Goal: Information Seeking & Learning: Learn about a topic

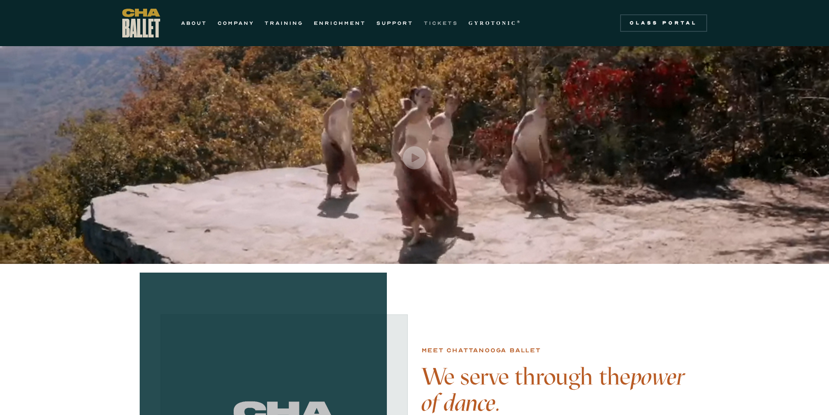
click at [440, 21] on link "TICKETS" at bounding box center [441, 23] width 34 height 10
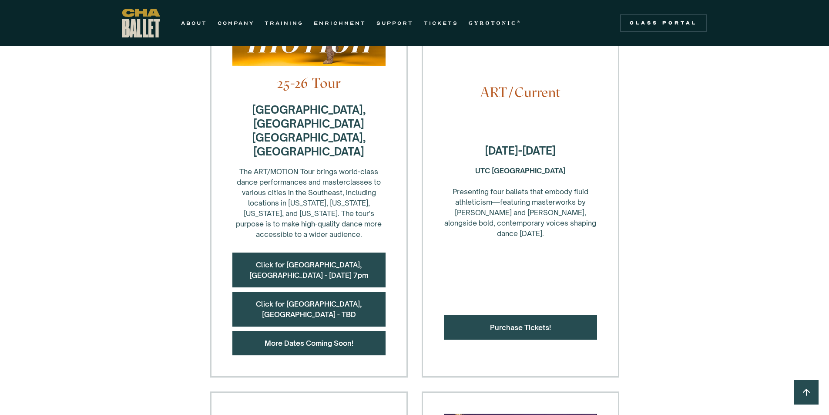
scroll to position [348, 0]
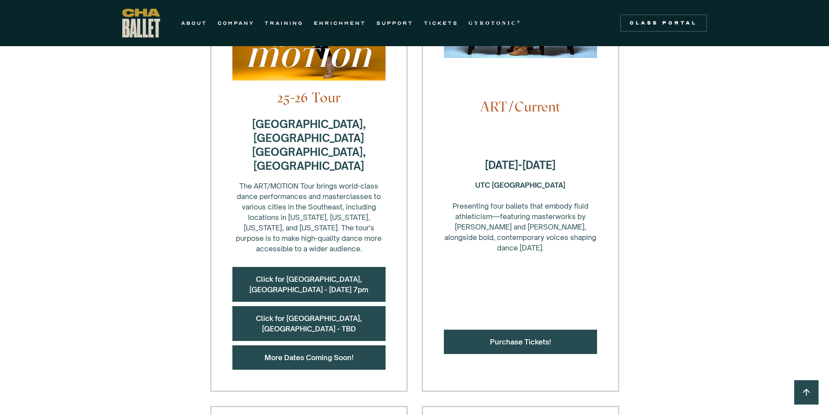
click at [524, 330] on div "Purchase Tickets!" at bounding box center [520, 342] width 153 height 24
click at [529, 337] on link "Purchase Tickets!" at bounding box center [520, 341] width 61 height 9
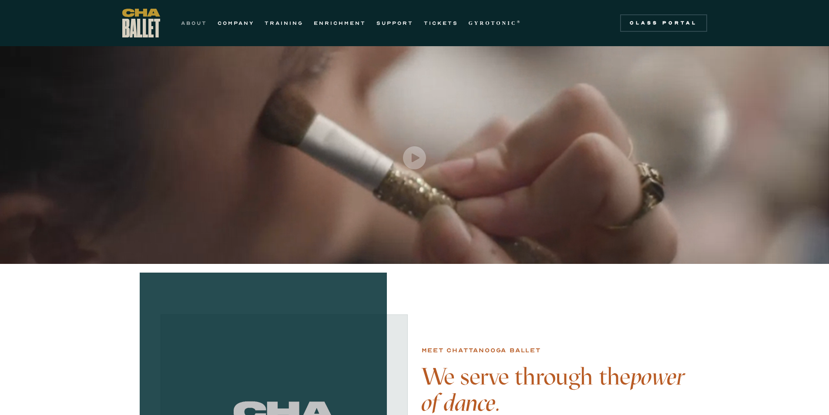
click at [190, 22] on link "ABOUT" at bounding box center [194, 23] width 26 height 10
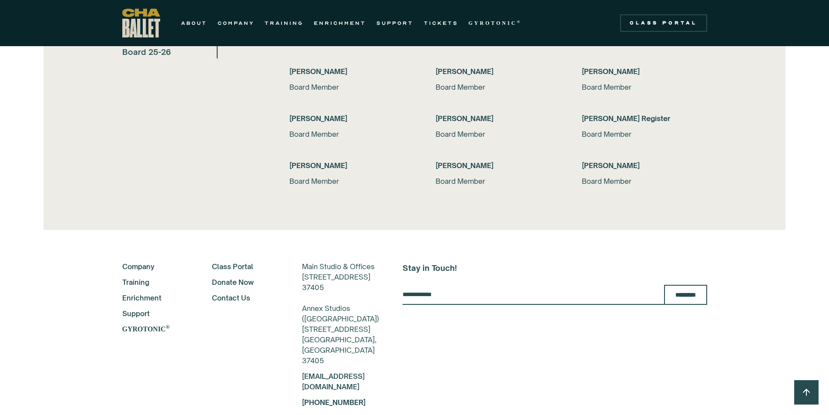
scroll to position [1872, 0]
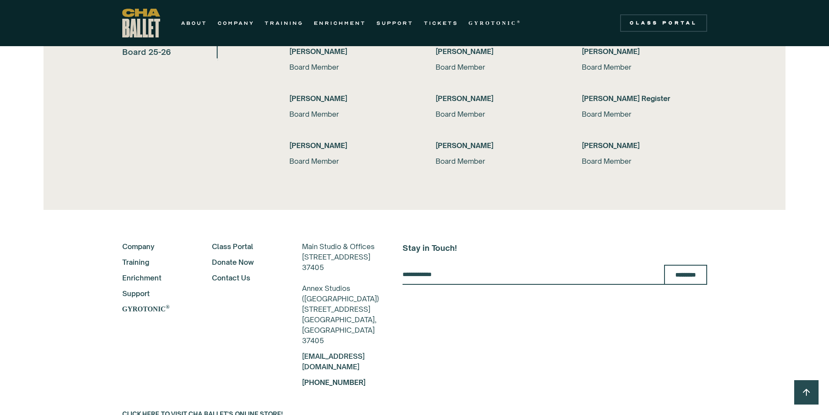
click at [130, 245] on link "Company" at bounding box center [155, 246] width 67 height 10
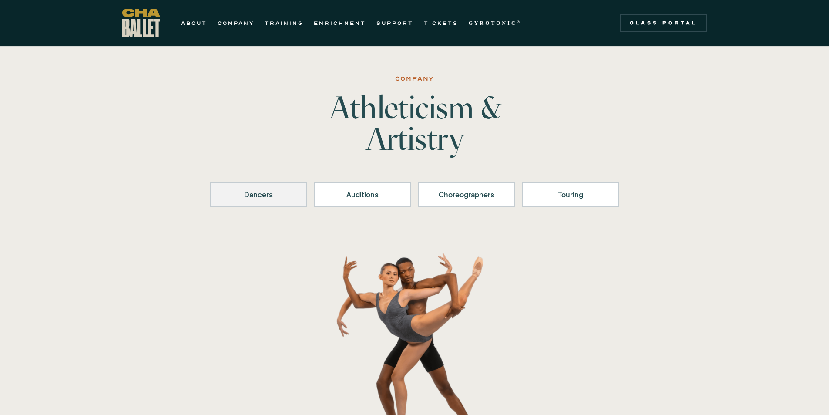
click at [250, 192] on div "Dancers" at bounding box center [259, 194] width 74 height 10
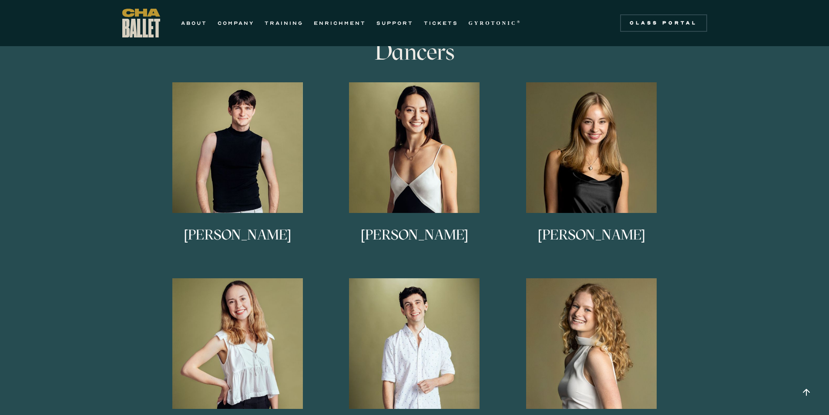
scroll to position [475, 0]
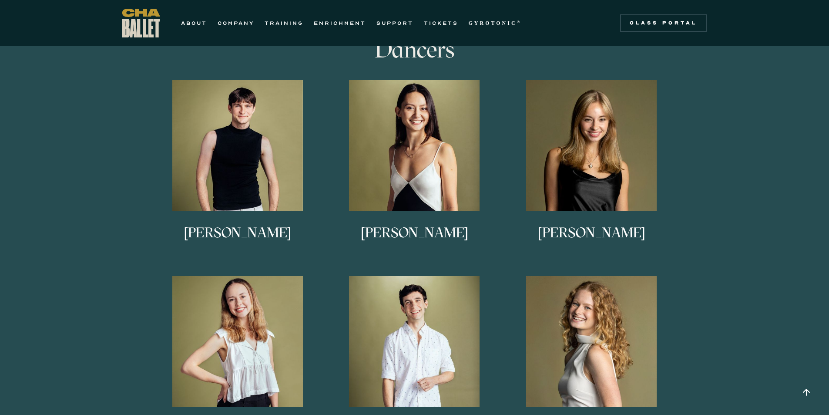
click at [235, 237] on h3 "[PERSON_NAME]" at bounding box center [238, 240] width 108 height 29
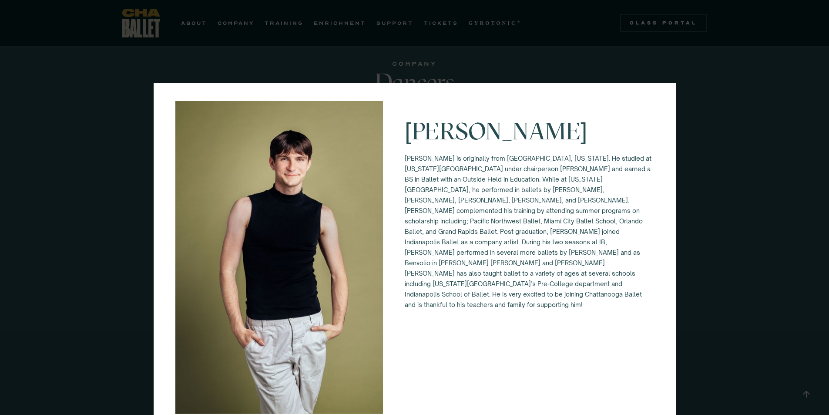
scroll to position [431, 0]
click at [87, 189] on div "[PERSON_NAME] [PERSON_NAME] is originally from [GEOGRAPHIC_DATA], [US_STATE]. H…" at bounding box center [414, 207] width 829 height 415
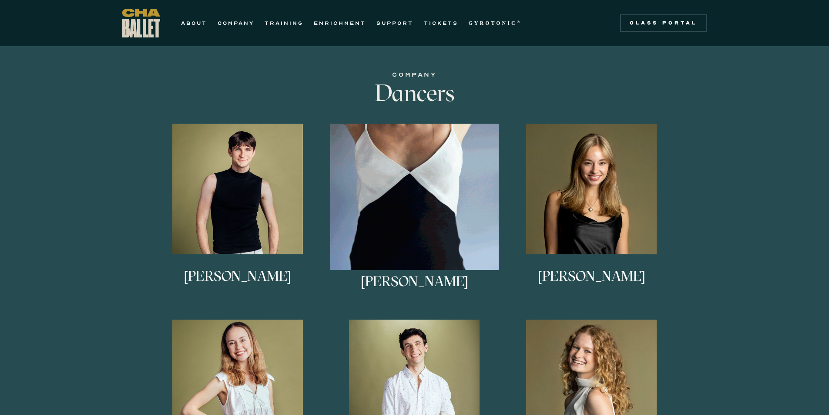
click at [426, 237] on img at bounding box center [414, 208] width 168 height 168
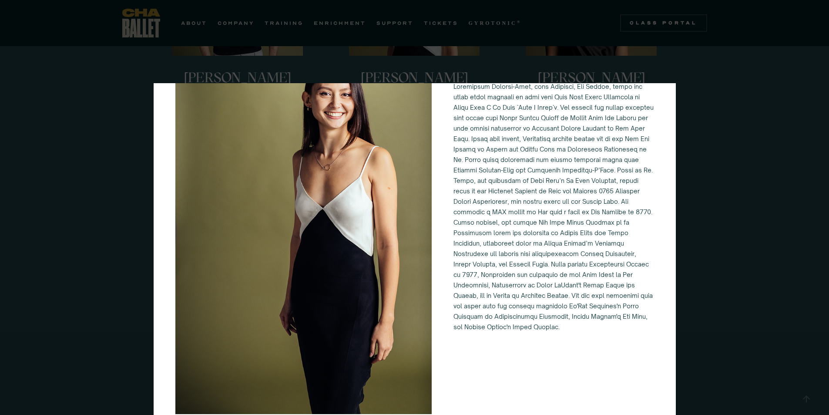
scroll to position [606, 0]
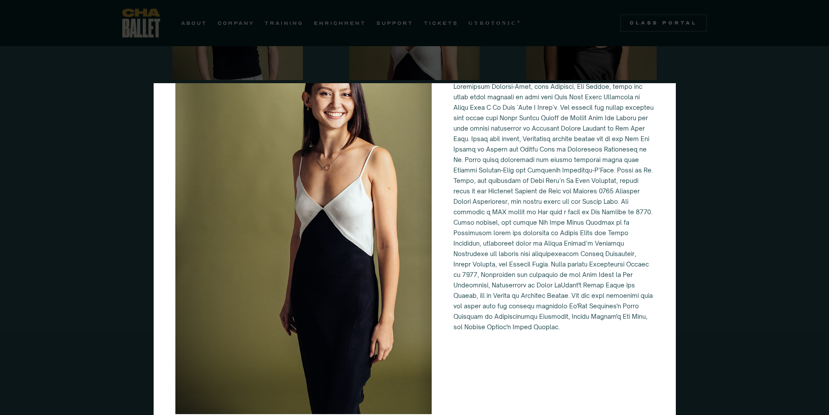
click at [57, 99] on div "Alessandra Ferrari-Wong" at bounding box center [414, 207] width 829 height 415
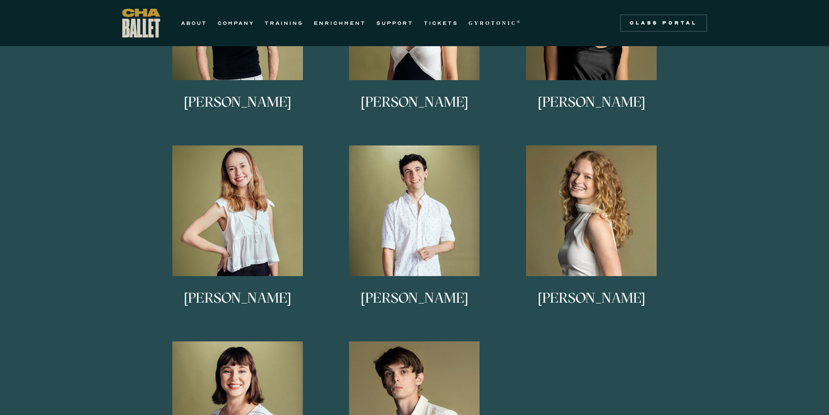
scroll to position [519, 0]
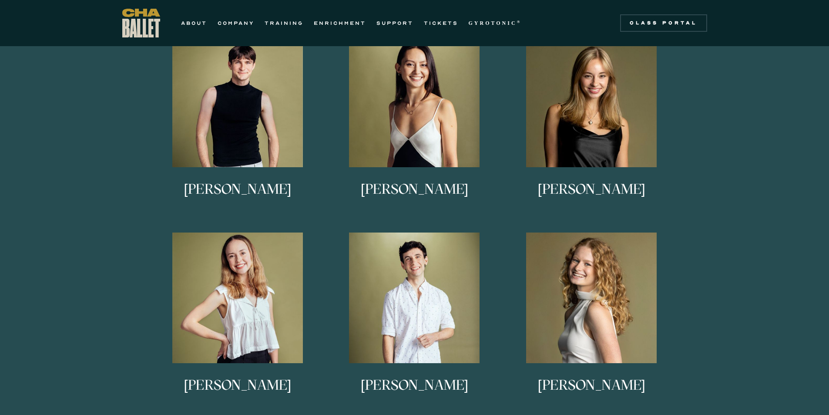
click at [586, 125] on img at bounding box center [591, 102] width 131 height 131
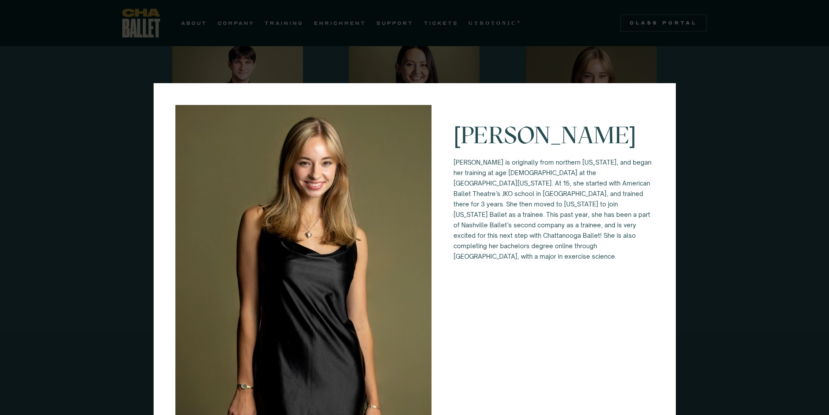
click at [725, 260] on div "Anna Anderson Anna Anderson is originally from northern Vermont, and began her …" at bounding box center [414, 207] width 829 height 415
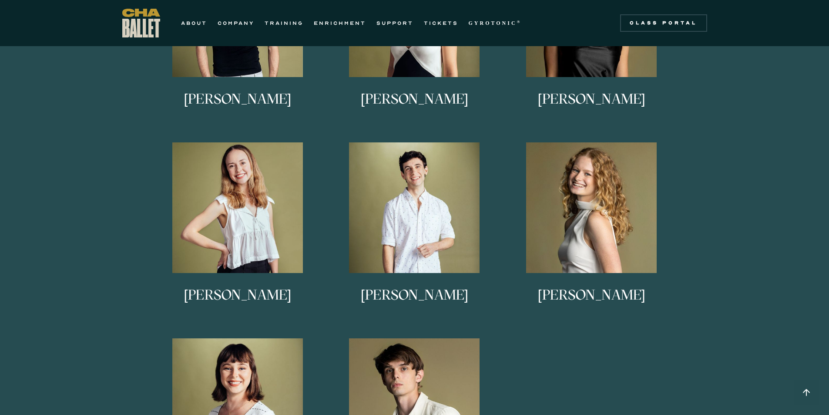
scroll to position [562, 0]
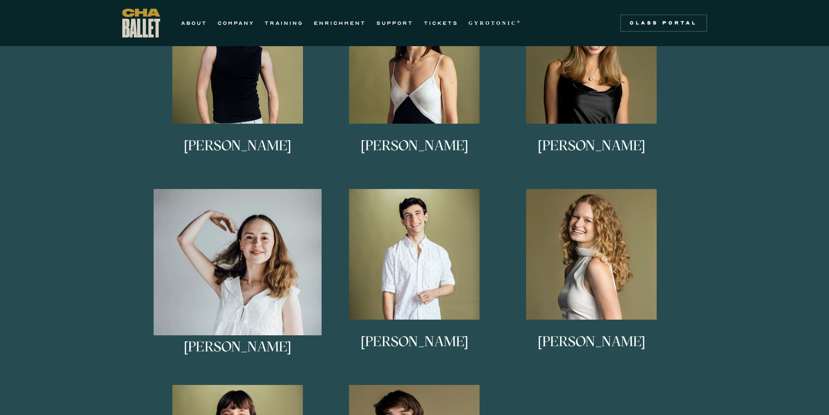
click at [230, 262] on img at bounding box center [238, 273] width 168 height 168
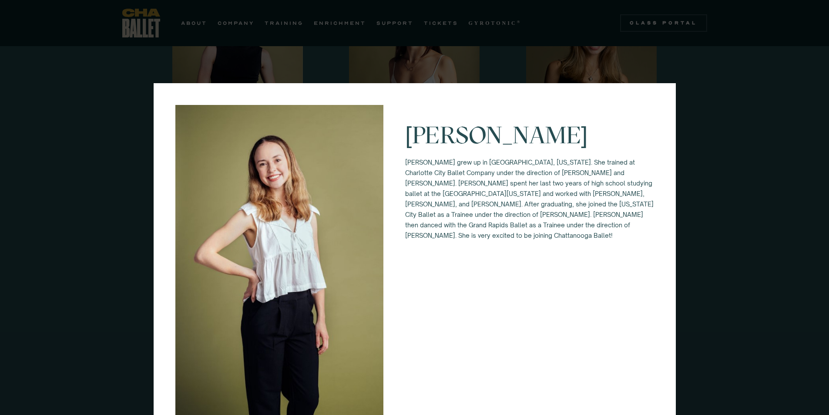
click at [110, 258] on div "Keira Holland Keira grew up in Waxhaw, North Carolina. She trained at Charlotte…" at bounding box center [414, 207] width 829 height 415
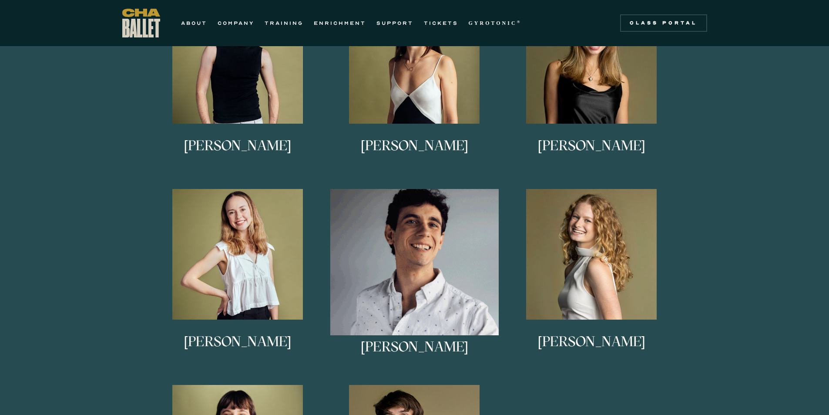
click at [446, 276] on img at bounding box center [414, 273] width 168 height 168
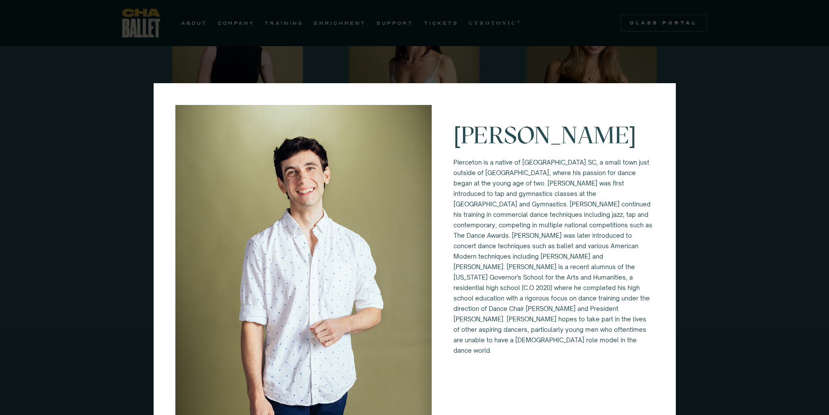
scroll to position [606, 0]
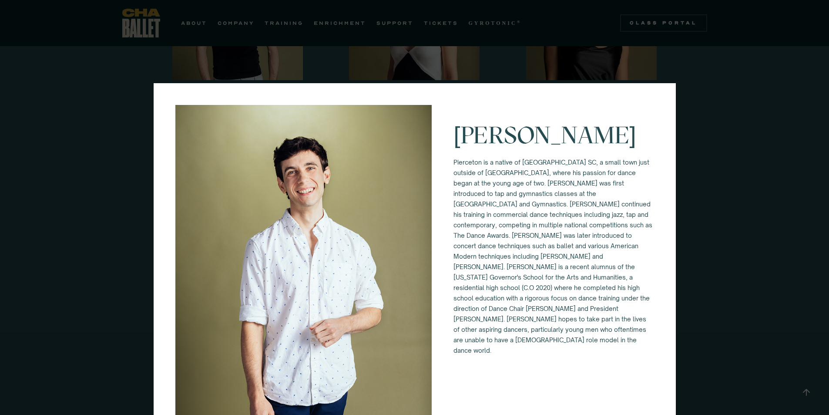
click at [61, 121] on div "Pierceton Mazell" at bounding box center [414, 207] width 829 height 415
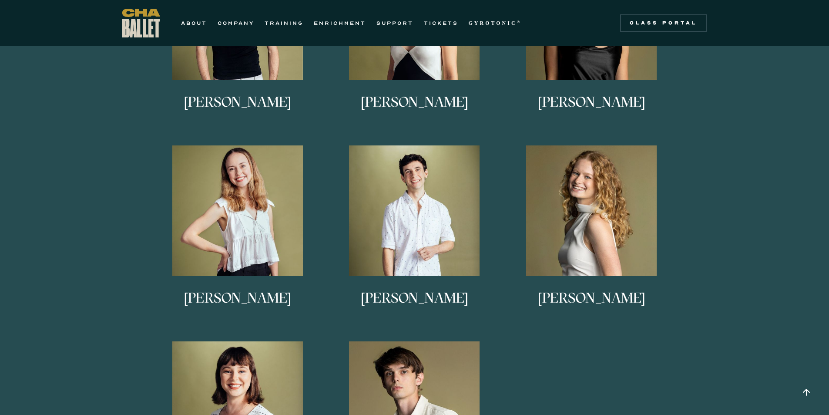
click at [633, 228] on img at bounding box center [591, 210] width 131 height 131
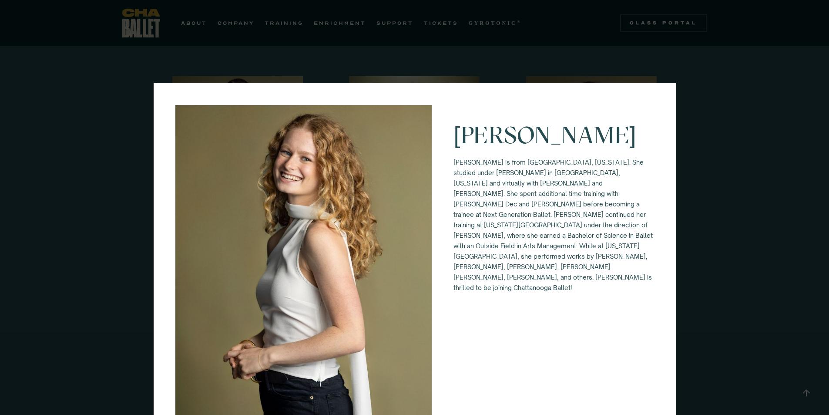
scroll to position [649, 0]
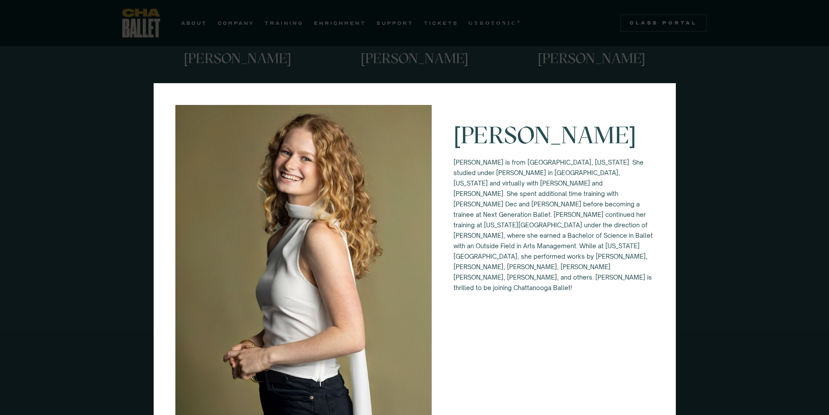
click at [68, 115] on div "Lucy Sheppard Lucy Sheppard is from Columbus, Georgia. She studied under Alice …" at bounding box center [414, 207] width 829 height 415
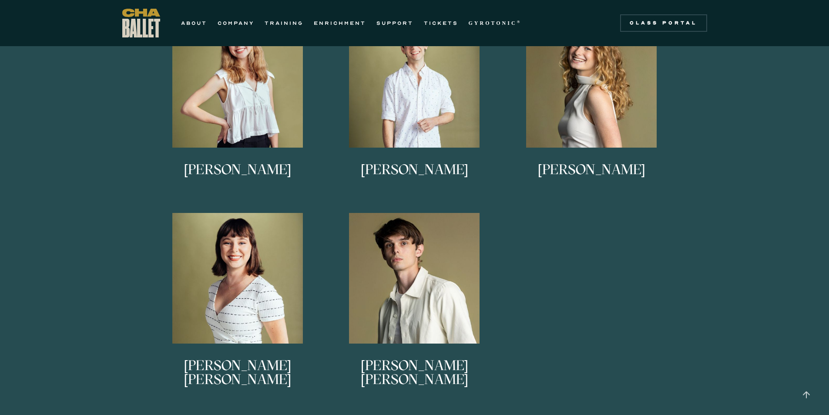
scroll to position [736, 0]
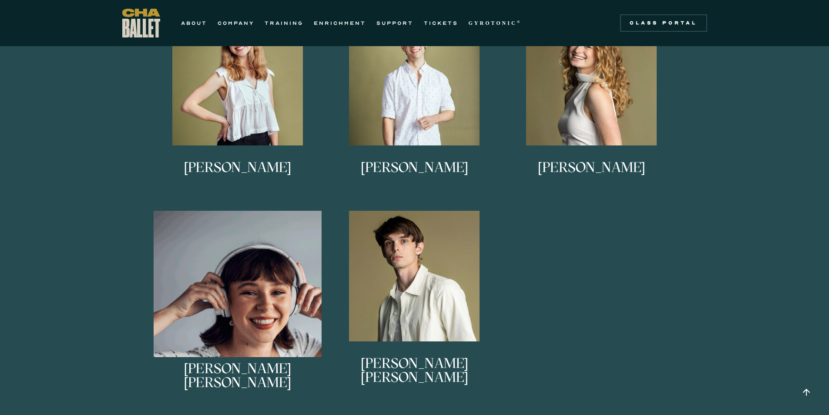
click at [256, 299] on img at bounding box center [238, 295] width 168 height 168
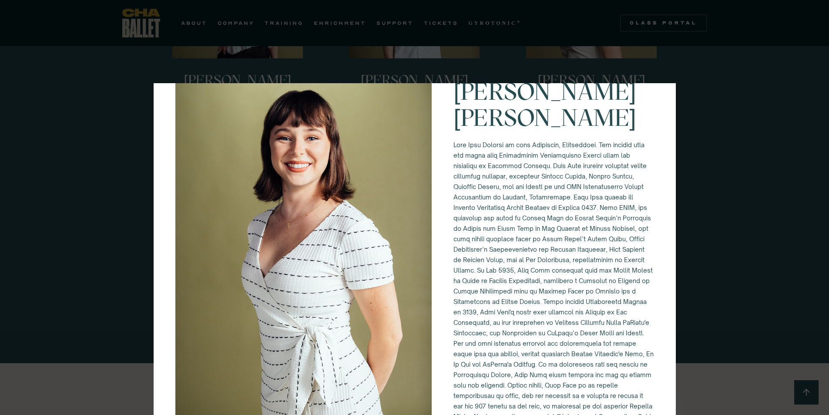
scroll to position [77, 0]
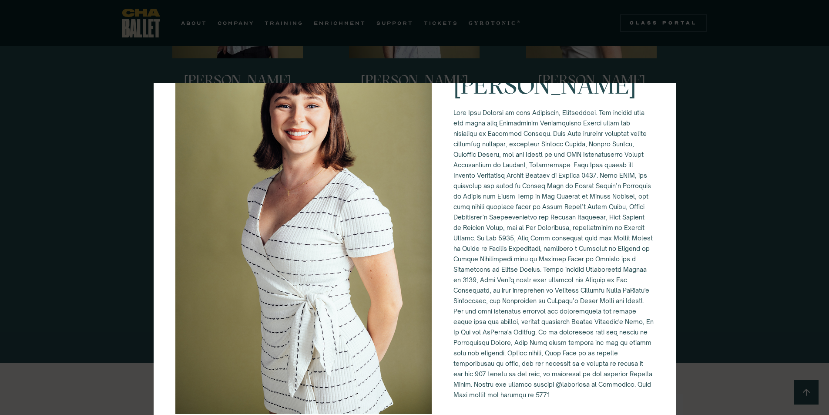
click at [669, 167] on div "Mary Kate Shearer" at bounding box center [415, 221] width 522 height 428
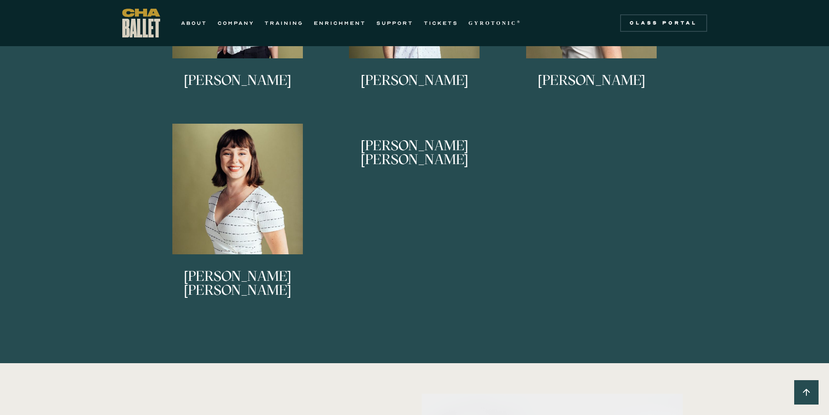
click at [425, 223] on link "Bishop Kaschock-Marenda Bishop began dancing at Philadelphia Dance Theatre and …" at bounding box center [414, 215] width 168 height 183
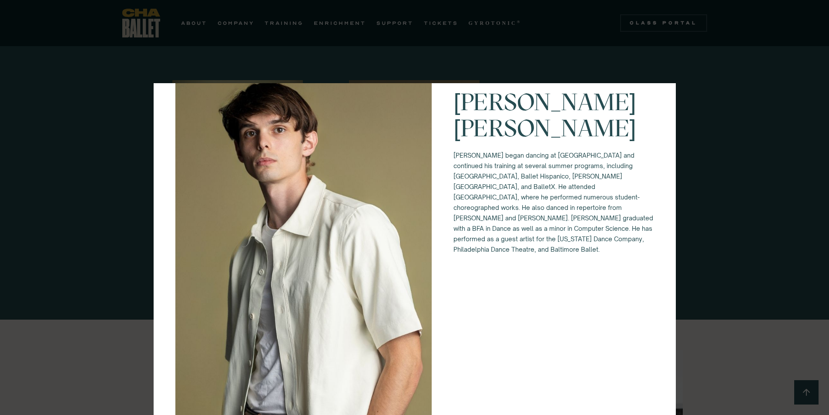
scroll to position [0, 0]
